Goal: Find specific page/section: Find specific page/section

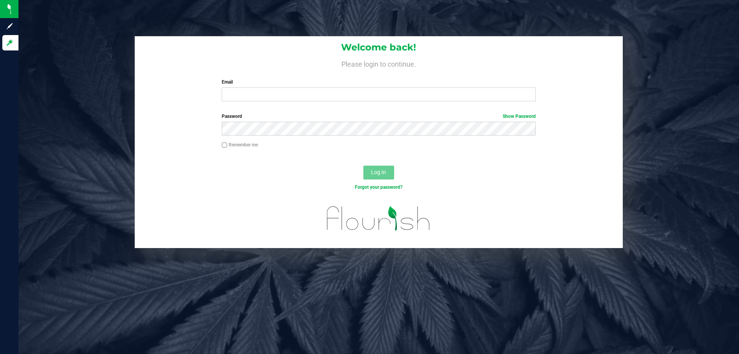
click at [259, 98] on input "Email" at bounding box center [379, 94] width 314 height 14
type input "[EMAIL_ADDRESS][DOMAIN_NAME]"
click at [363, 165] on button "Log In" at bounding box center [378, 172] width 31 height 14
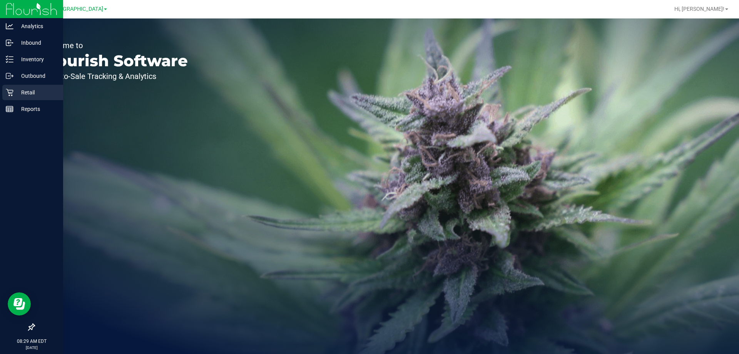
click at [30, 92] on p "Retail" at bounding box center [36, 92] width 46 height 9
